Goal: Information Seeking & Learning: Learn about a topic

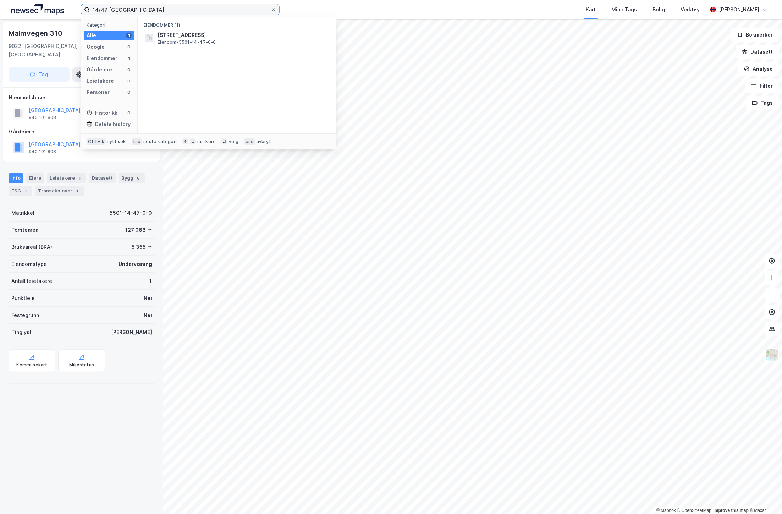
drag, startPoint x: 107, startPoint y: 9, endPoint x: 84, endPoint y: 11, distance: 22.8
click at [84, 11] on label "14/47 [GEOGRAPHIC_DATA]" at bounding box center [180, 9] width 199 height 11
paste input "17/82"
click at [211, 36] on span "• Eiendom • 5501-117-82-0-0" at bounding box center [234, 35] width 62 height 6
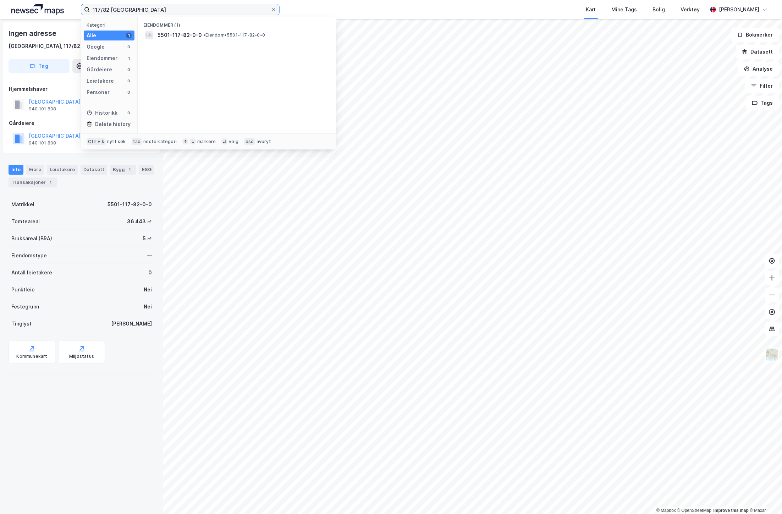
click at [143, 11] on input "117/82 [GEOGRAPHIC_DATA]" at bounding box center [180, 9] width 181 height 11
drag, startPoint x: 109, startPoint y: 10, endPoint x: 76, endPoint y: 12, distance: 32.7
click at [76, 12] on div "117/82 tromsø Kategori Alle 1 Google 0 Eiendommer 1 Gårdeiere 0 Leietakere 0 Pe…" at bounding box center [391, 9] width 782 height 19
paste input "8/10"
click at [257, 39] on div "5501-118-10-0-0 • Eiendom • 5501-118-10-0-0" at bounding box center [244, 35] width 172 height 9
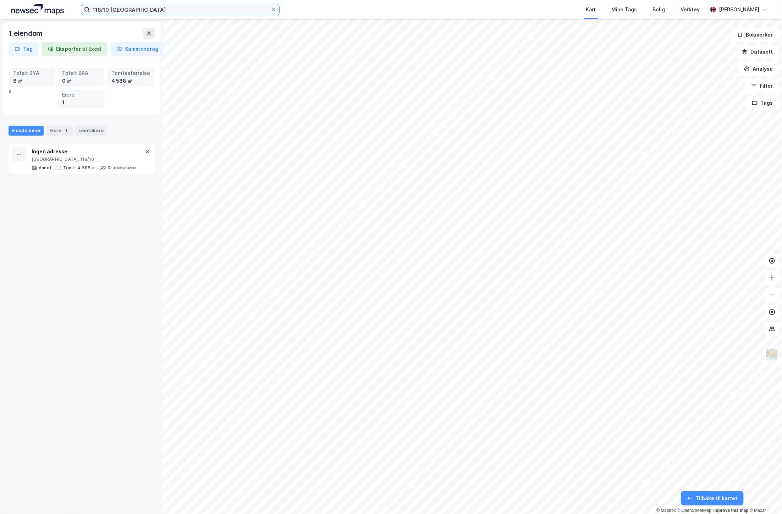
click at [106, 10] on input "118/10 [GEOGRAPHIC_DATA]" at bounding box center [180, 9] width 181 height 11
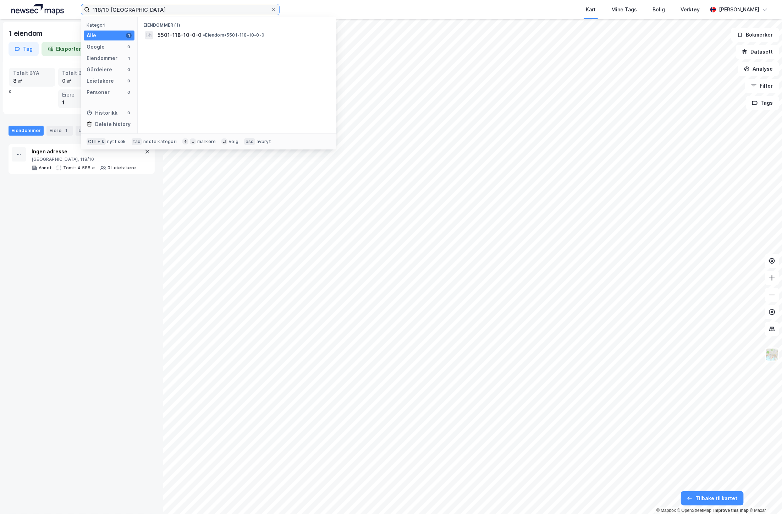
click at [106, 10] on input "118/10 [GEOGRAPHIC_DATA]" at bounding box center [180, 9] width 181 height 11
click at [212, 34] on span "• Eiendom • 5501-118-207-0-0" at bounding box center [239, 35] width 65 height 6
click at [106, 12] on input "118/207 [GEOGRAPHIC_DATA]" at bounding box center [180, 9] width 181 height 11
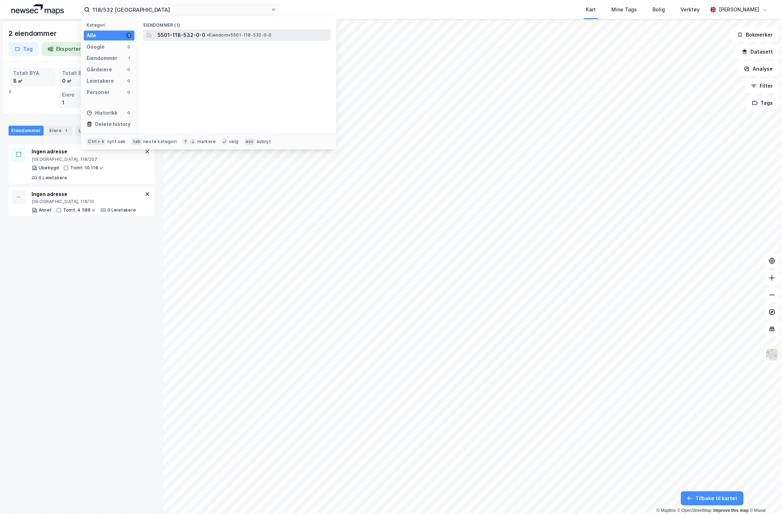
click at [192, 31] on span "5501-118-532-0-0" at bounding box center [182, 35] width 48 height 9
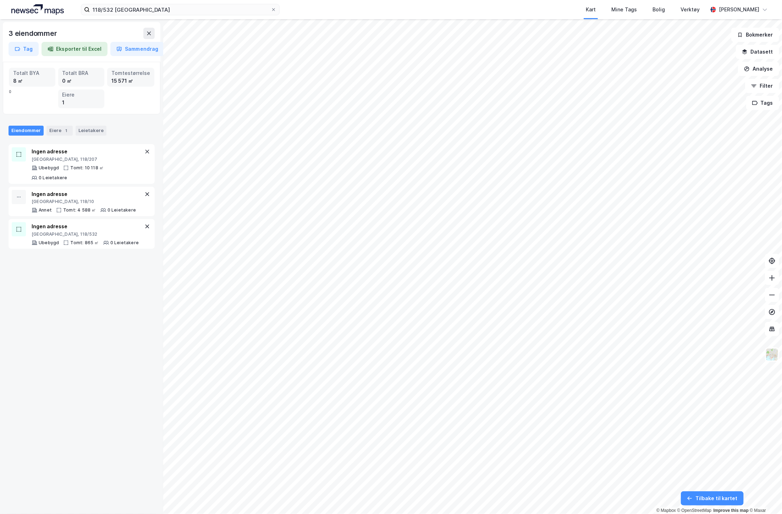
click at [340, 8] on div "Kart Mine Tags Bolig Verktøy" at bounding box center [511, 9] width 394 height 19
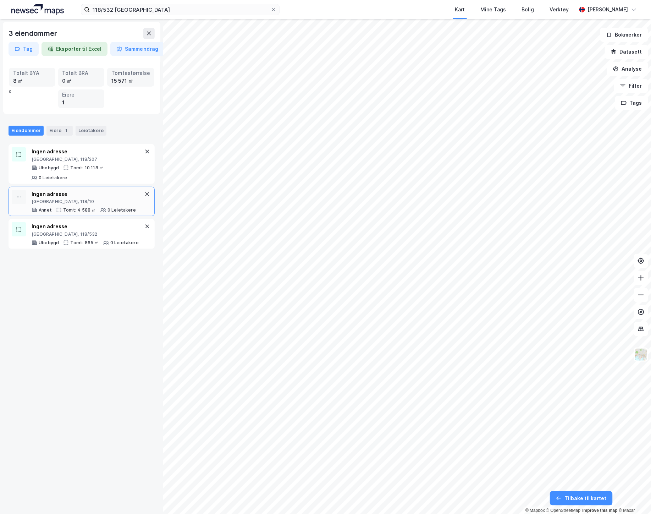
drag, startPoint x: 118, startPoint y: 277, endPoint x: 144, endPoint y: 215, distance: 67.1
click at [119, 275] on div "3 eiendommer Tag Eksporter til Excel Sammendrag Totalt BYA 8 ㎡ Totalt BRA 0 ㎡ T…" at bounding box center [81, 266] width 163 height 495
click at [143, 154] on button at bounding box center [147, 151] width 9 height 9
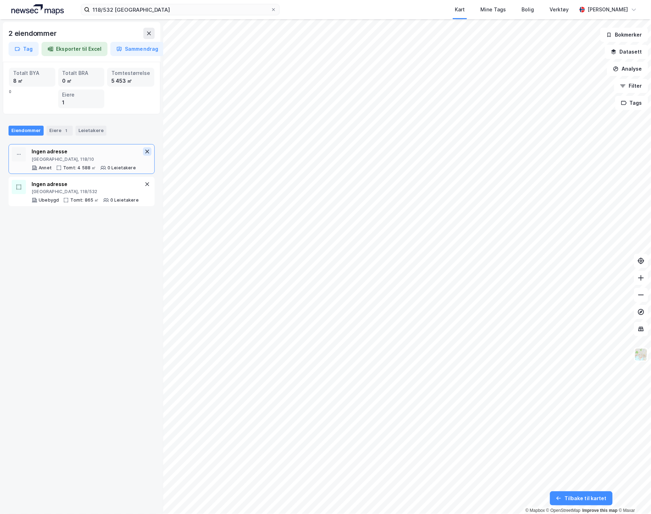
click at [144, 151] on icon at bounding box center [147, 152] width 6 height 6
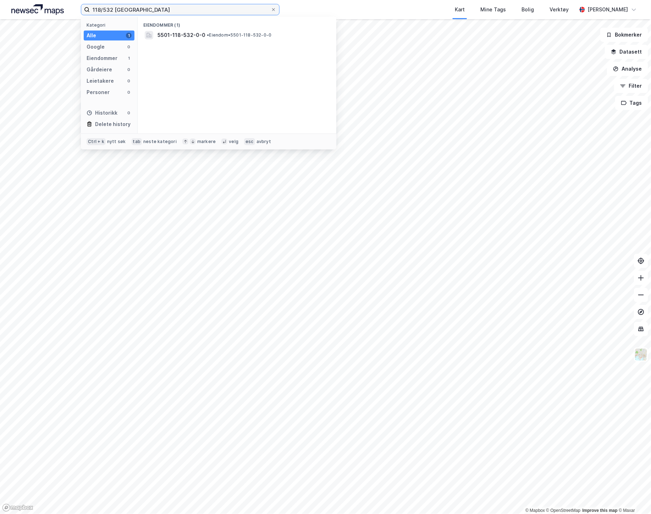
drag, startPoint x: 112, startPoint y: 11, endPoint x: 82, endPoint y: 7, distance: 30.4
click at [82, 7] on label "118/532 [GEOGRAPHIC_DATA]" at bounding box center [180, 9] width 199 height 11
paste input "5/339"
type input "15/339 [GEOGRAPHIC_DATA]"
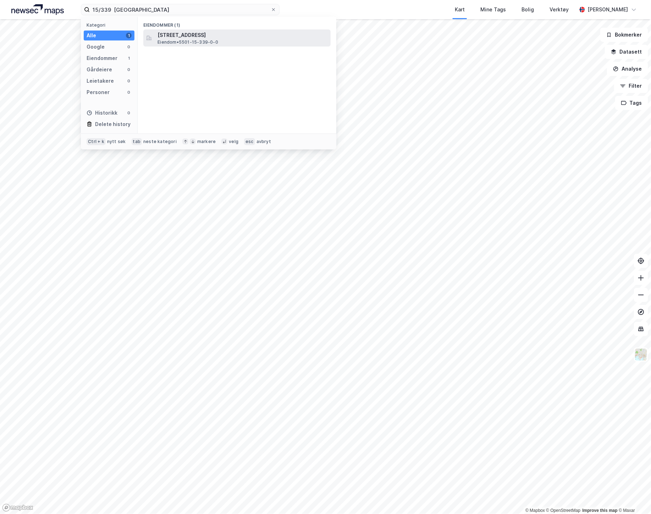
click at [176, 42] on span "Eiendom • 5501-15-339-0-0" at bounding box center [188, 42] width 61 height 6
